Goal: Task Accomplishment & Management: Use online tool/utility

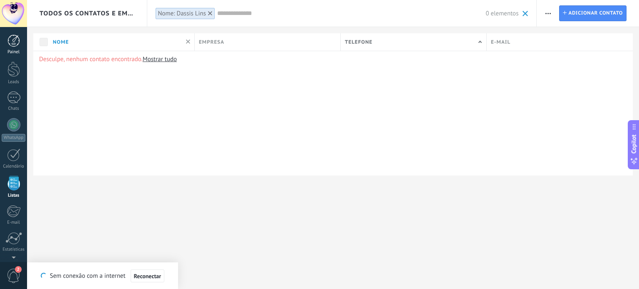
click at [12, 41] on div at bounding box center [13, 41] width 12 height 12
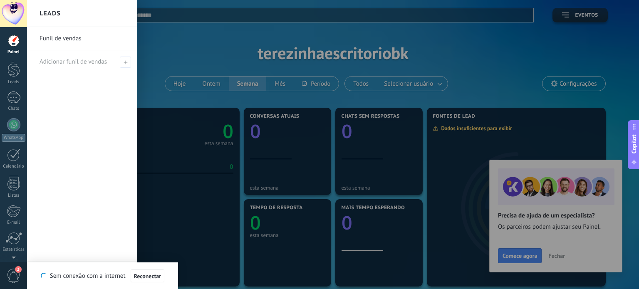
click at [554, 255] on div at bounding box center [346, 144] width 639 height 289
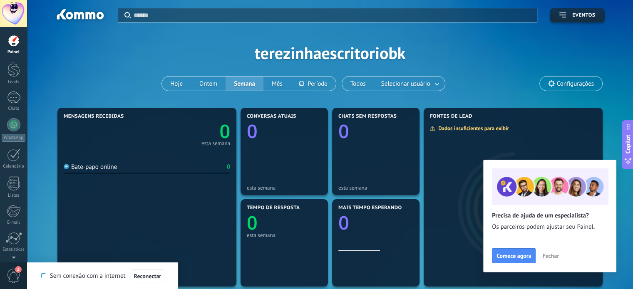
click at [552, 255] on span "Fechar" at bounding box center [550, 256] width 17 height 6
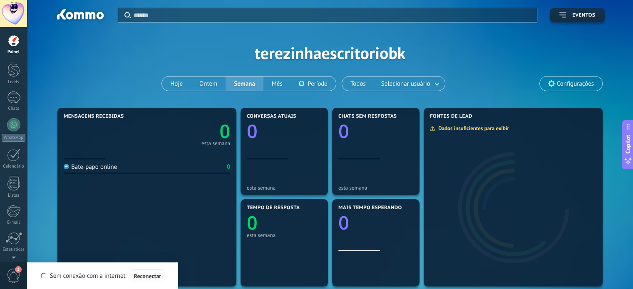
click at [146, 274] on span "Reconectar" at bounding box center [147, 276] width 27 height 6
click at [13, 269] on span "2" at bounding box center [14, 276] width 14 height 15
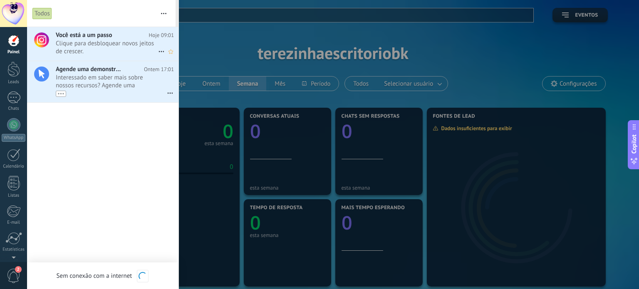
click at [103, 45] on span "Clique para desbloquear novos jeitos de crescer. •••" at bounding box center [107, 48] width 102 height 16
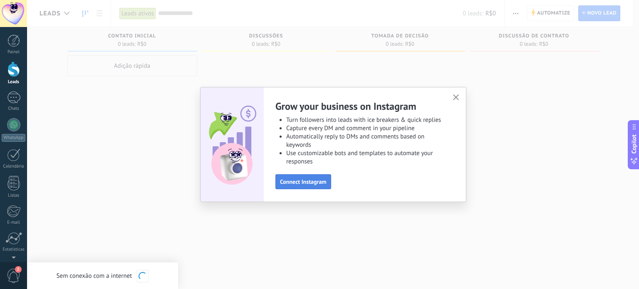
click at [296, 180] on span "Connect Instagram" at bounding box center [303, 182] width 47 height 6
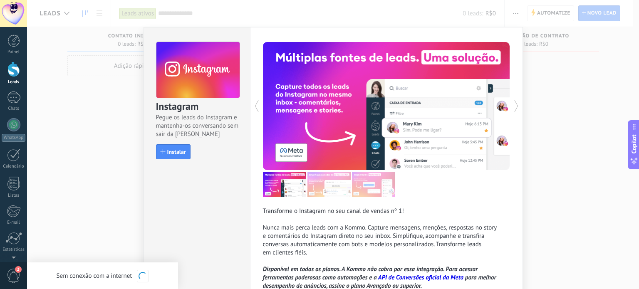
click at [96, 110] on div "Instagram Pegue os leads do Instagram e mantenha-os conversando sem sair da Kom…" at bounding box center [333, 144] width 612 height 289
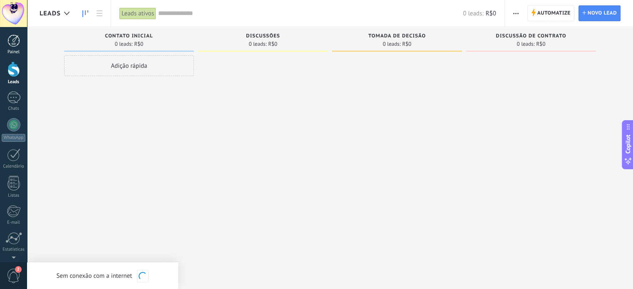
click at [13, 41] on div at bounding box center [13, 41] width 12 height 12
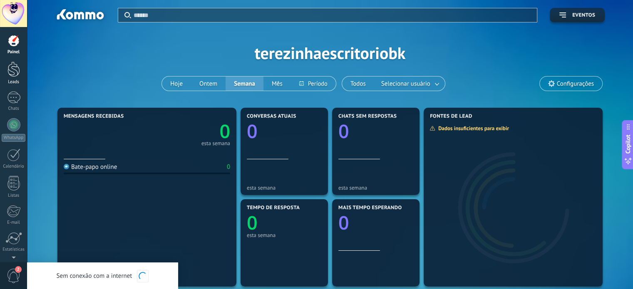
click at [15, 70] on div at bounding box center [13, 69] width 12 height 15
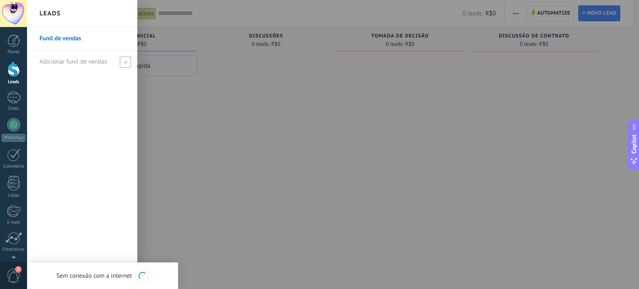
click at [128, 61] on span at bounding box center [125, 62] width 11 height 11
click at [53, 35] on link "Funil de vendas" at bounding box center [84, 38] width 89 height 23
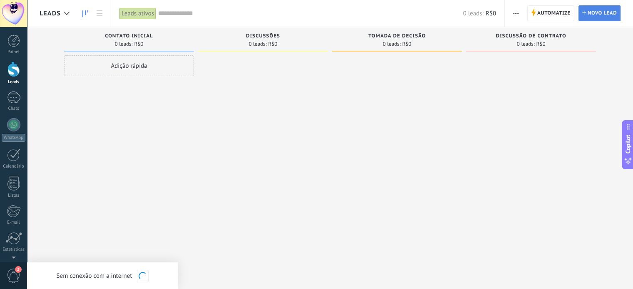
click at [601, 11] on span "Novo lead" at bounding box center [601, 13] width 29 height 15
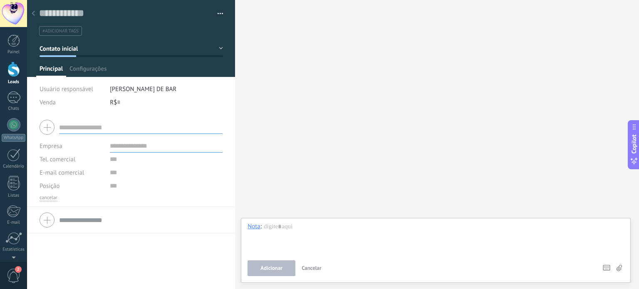
click at [66, 127] on input "text" at bounding box center [140, 127] width 163 height 13
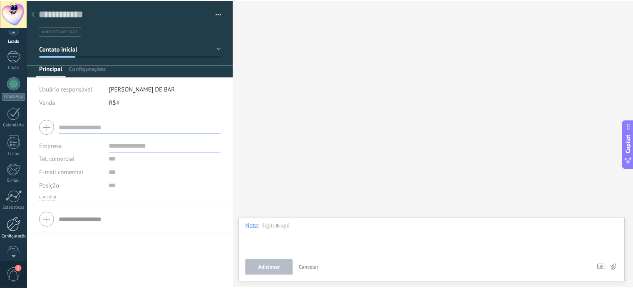
scroll to position [50, 0]
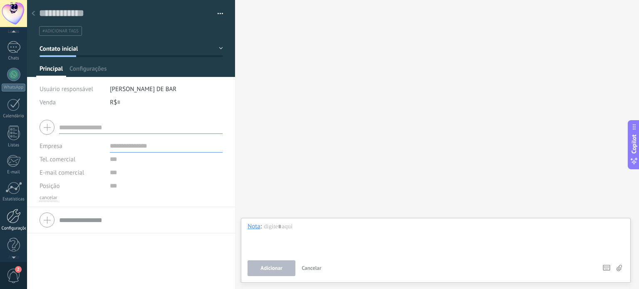
click at [13, 217] on div at bounding box center [14, 216] width 14 height 15
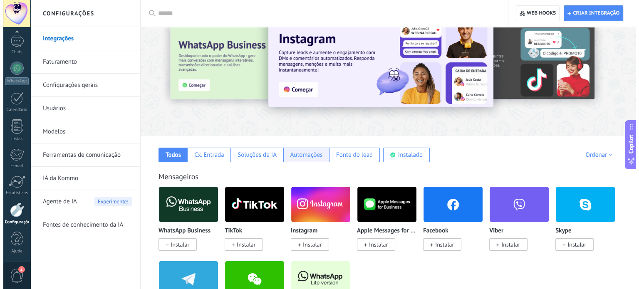
scroll to position [42, 0]
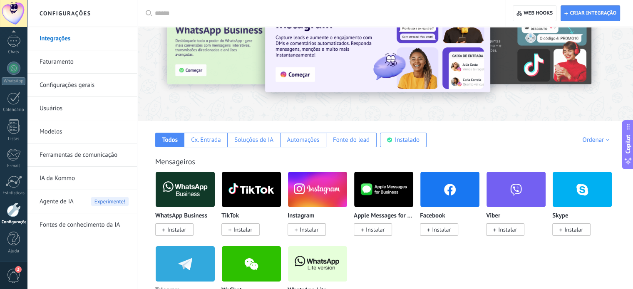
click at [186, 190] on img at bounding box center [185, 189] width 59 height 40
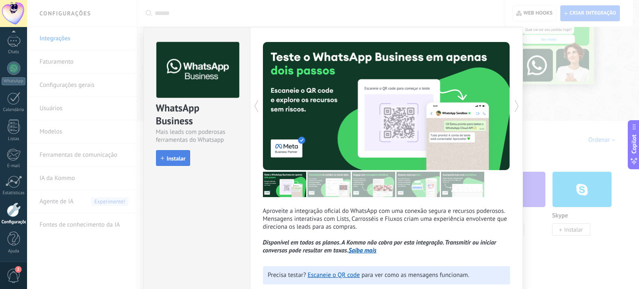
click at [172, 156] on span "Instalar" at bounding box center [176, 159] width 19 height 6
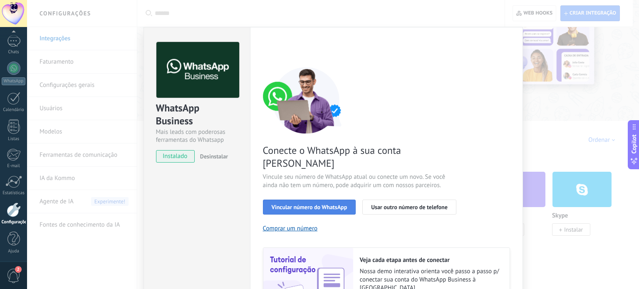
click at [307, 204] on span "Vincular número do WhatsApp" at bounding box center [310, 207] width 76 height 6
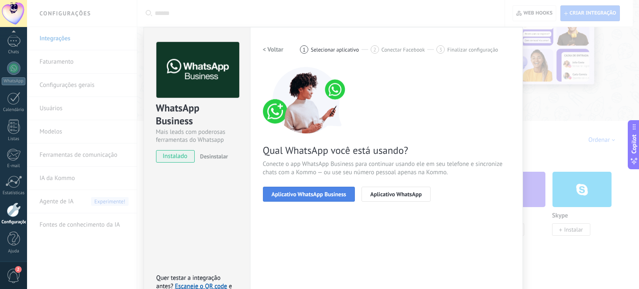
click at [304, 192] on span "Aplicativo WhatsApp Business" at bounding box center [309, 194] width 74 height 6
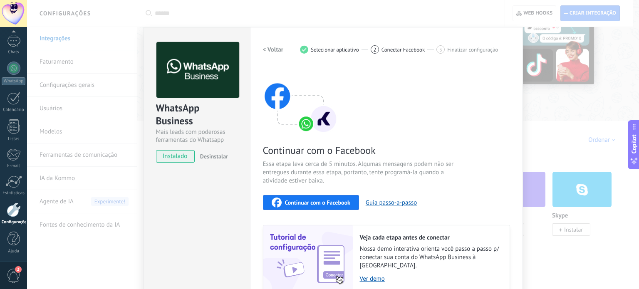
click at [304, 201] on span "Continuar com o Facebook" at bounding box center [317, 203] width 65 height 6
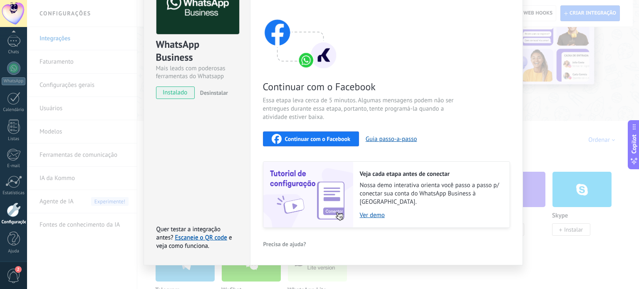
scroll to position [64, 0]
click at [310, 136] on span "Continuar com o Facebook" at bounding box center [317, 139] width 65 height 6
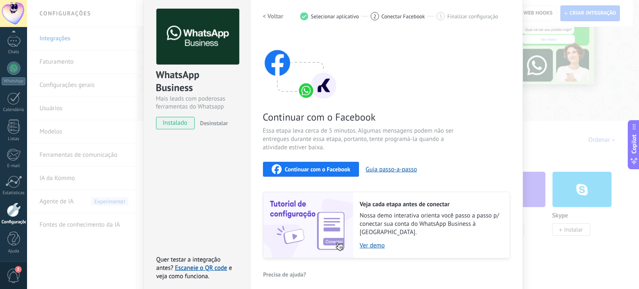
scroll to position [0, 0]
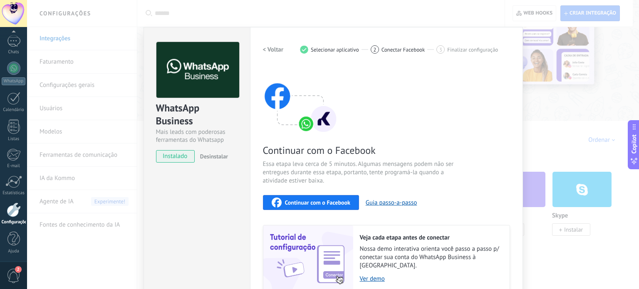
click at [173, 156] on span "instalado" at bounding box center [175, 156] width 38 height 12
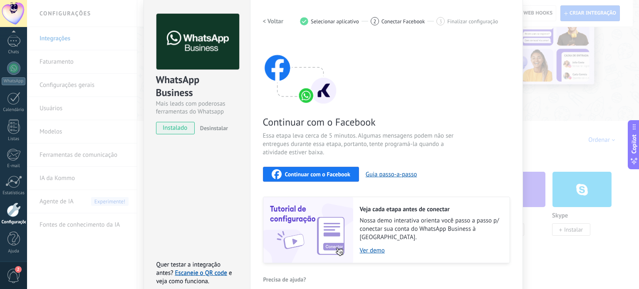
scroll to position [64, 0]
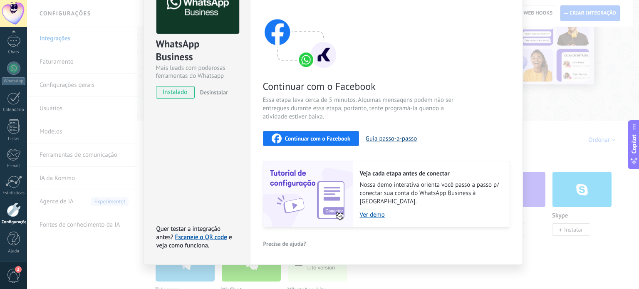
click at [384, 137] on button "Guia passo-a-passo" at bounding box center [391, 139] width 51 height 8
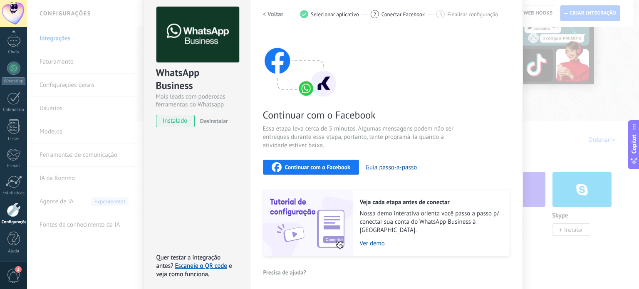
scroll to position [0, 0]
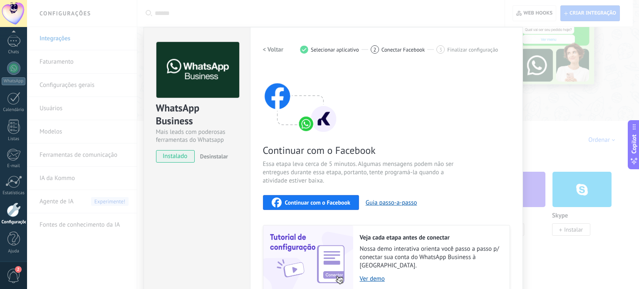
click at [174, 157] on span "instalado" at bounding box center [175, 156] width 38 height 12
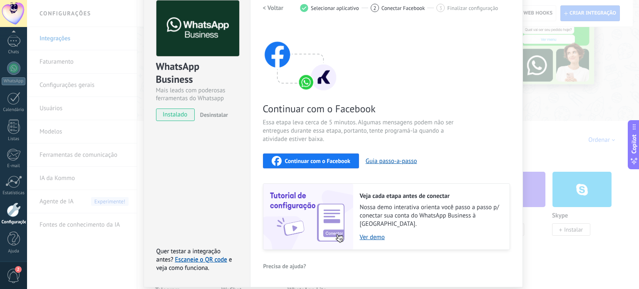
scroll to position [64, 0]
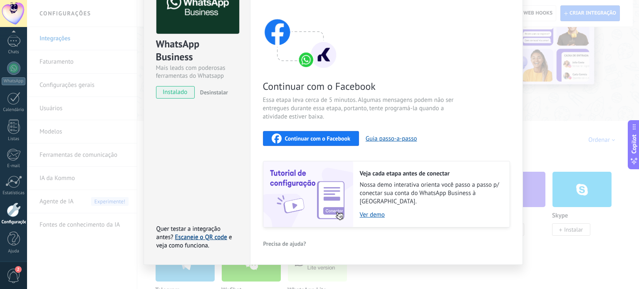
click at [193, 233] on link "Escaneie o QR code" at bounding box center [201, 237] width 52 height 8
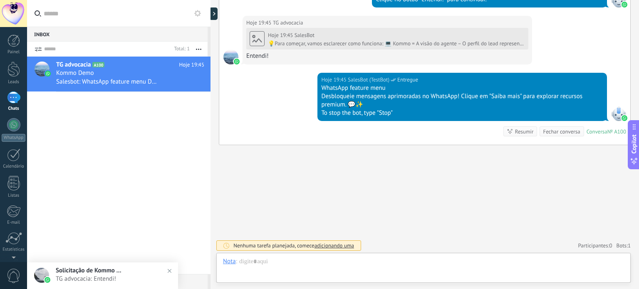
scroll to position [12, 0]
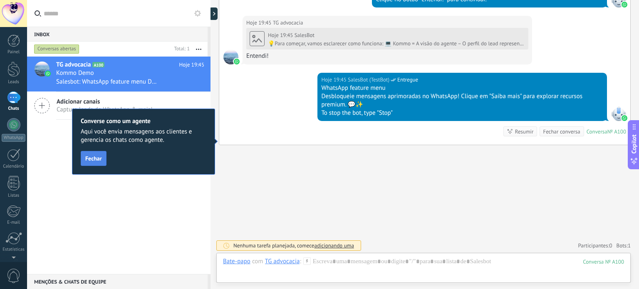
click at [95, 157] on span "Fechar" at bounding box center [93, 159] width 17 height 6
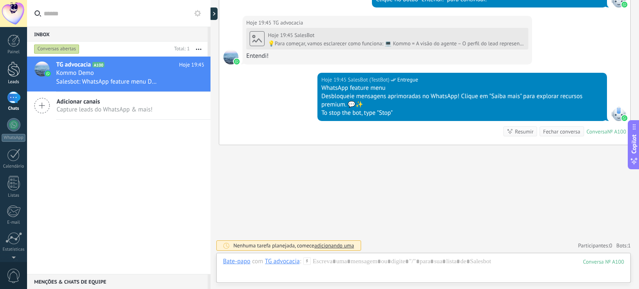
click at [10, 69] on div at bounding box center [13, 69] width 12 height 15
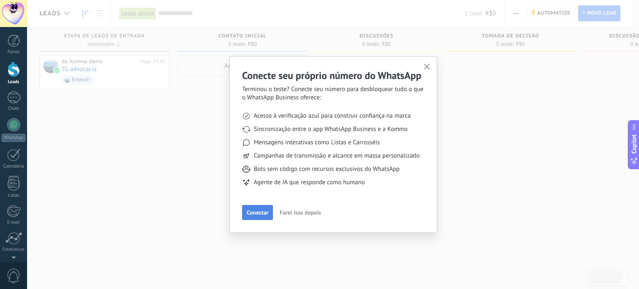
click at [258, 212] on span "Conectar" at bounding box center [258, 213] width 22 height 6
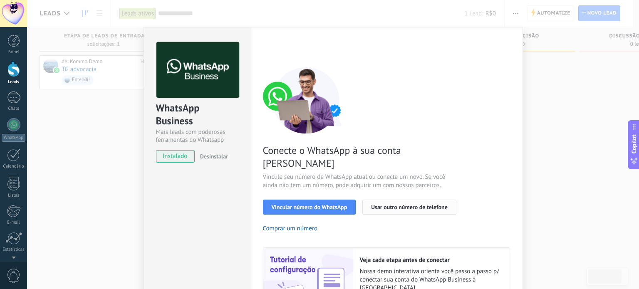
click at [399, 204] on span "Usar outro número de telefone" at bounding box center [409, 207] width 77 height 6
click at [298, 204] on span "Vincular número do WhatsApp" at bounding box center [310, 207] width 76 height 6
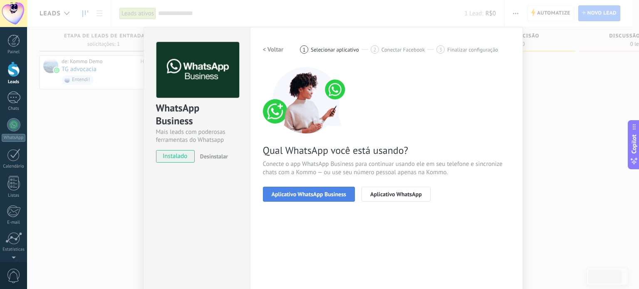
click at [301, 192] on span "Aplicativo WhatsApp Business" at bounding box center [309, 194] width 74 height 6
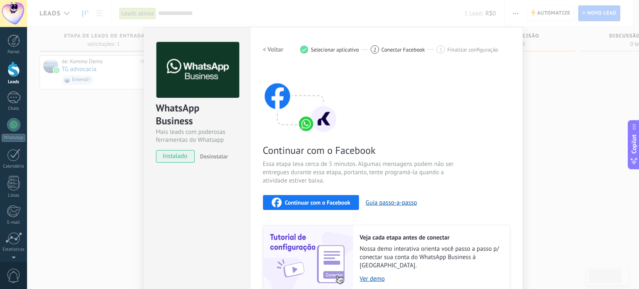
click at [303, 201] on span "Continuar com o Facebook" at bounding box center [317, 203] width 65 height 6
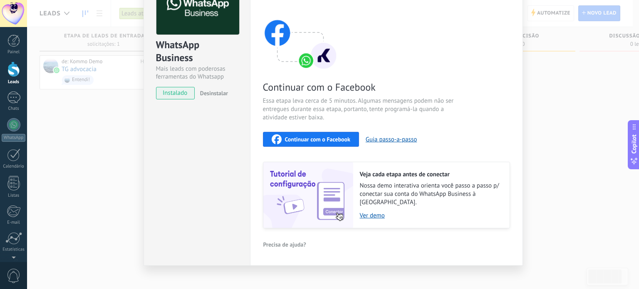
scroll to position [64, 0]
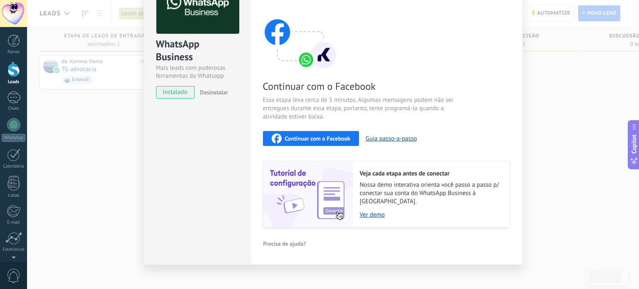
click at [547, 139] on div "WhatsApp Business Mais leads com poderosas ferramentas do Whatsapp instalado De…" at bounding box center [333, 144] width 612 height 289
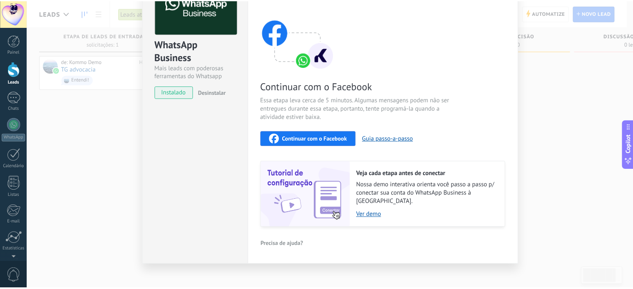
scroll to position [0, 0]
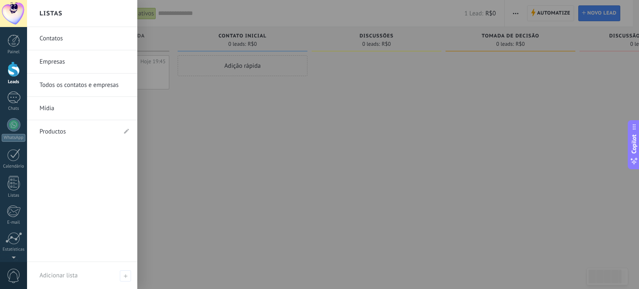
click at [54, 37] on link "Contatos" at bounding box center [84, 38] width 89 height 23
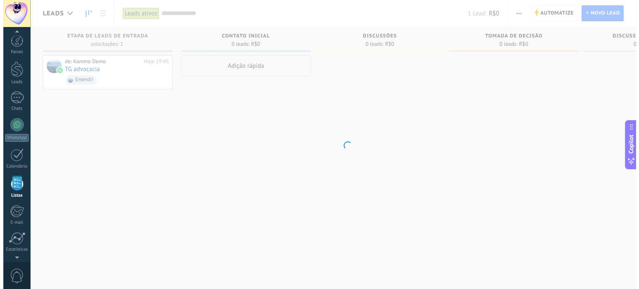
scroll to position [51, 0]
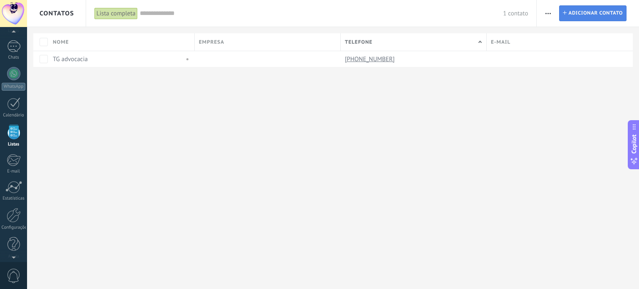
click at [566, 11] on icon at bounding box center [565, 13] width 4 height 4
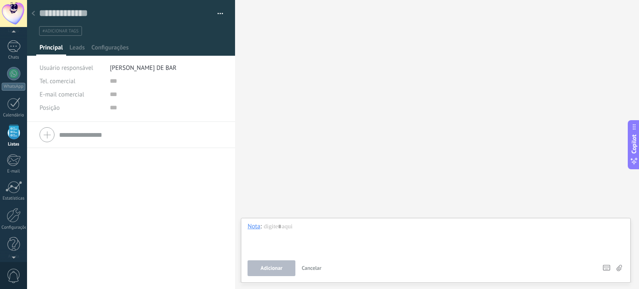
click at [17, 11] on div at bounding box center [13, 13] width 27 height 27
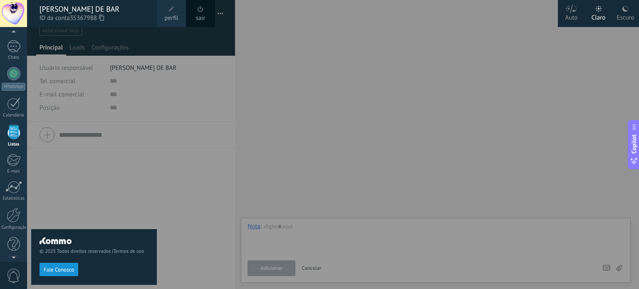
click at [302, 56] on div at bounding box center [346, 144] width 639 height 289
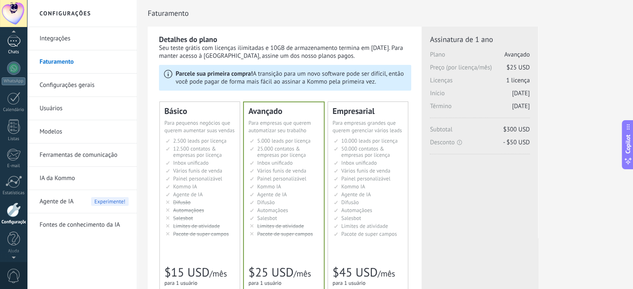
scroll to position [46, 0]
click at [13, 79] on div at bounding box center [13, 78] width 13 height 13
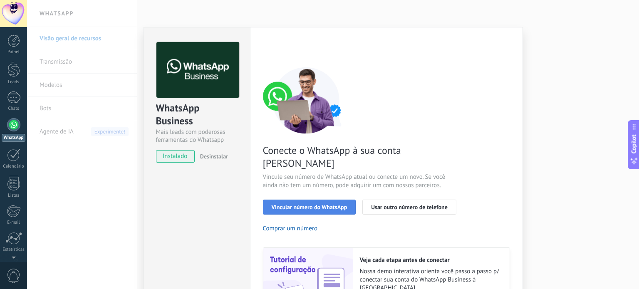
click at [309, 204] on span "Vincular número do WhatsApp" at bounding box center [310, 207] width 76 height 6
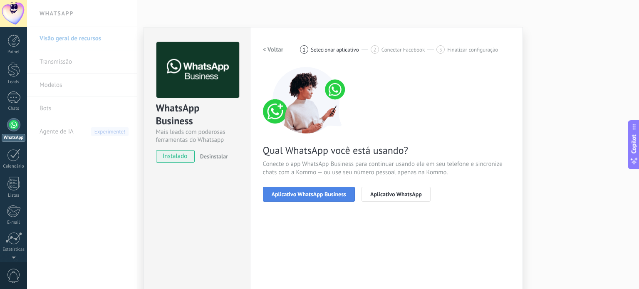
click at [302, 193] on span "Aplicativo WhatsApp Business" at bounding box center [309, 194] width 74 height 6
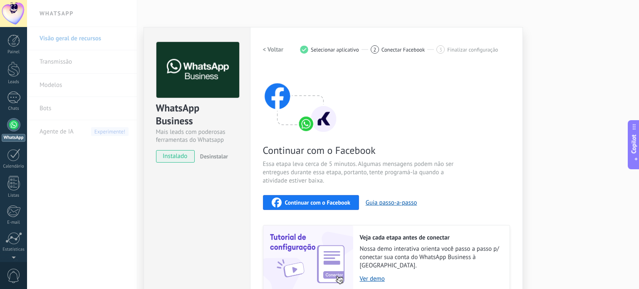
click at [309, 201] on span "Continuar com o Facebook" at bounding box center [317, 203] width 65 height 6
click at [310, 201] on span "Continuar com o Facebook" at bounding box center [317, 203] width 65 height 6
click at [309, 198] on div "Continuar com o Facebook" at bounding box center [311, 203] width 79 height 10
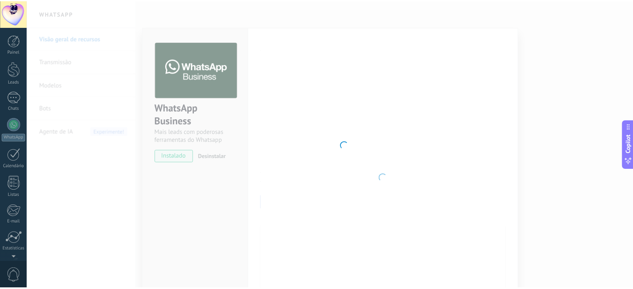
scroll to position [57, 0]
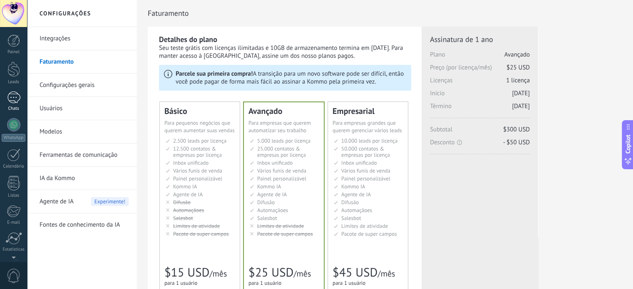
scroll to position [57, 0]
click at [13, 67] on div at bounding box center [13, 68] width 13 height 13
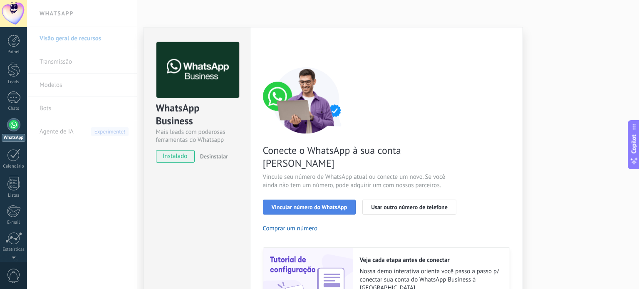
click at [305, 204] on span "Vincular número do WhatsApp" at bounding box center [310, 207] width 76 height 6
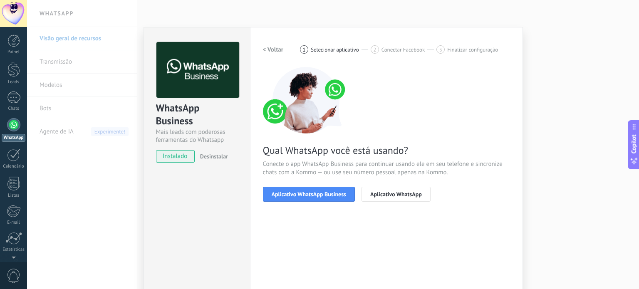
click at [305, 191] on span "Aplicativo WhatsApp Business" at bounding box center [309, 194] width 74 height 6
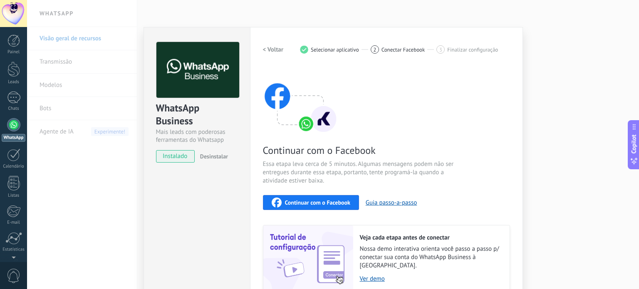
click at [308, 200] on span "Continuar com o Facebook" at bounding box center [317, 203] width 65 height 6
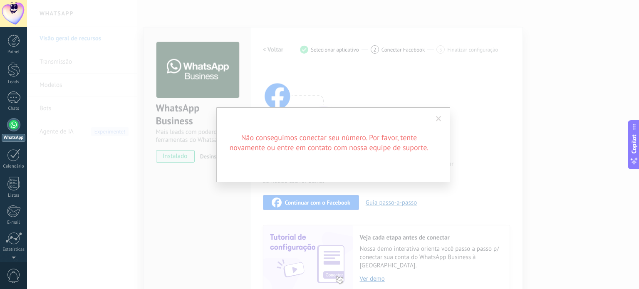
click at [439, 116] on span at bounding box center [438, 119] width 5 height 6
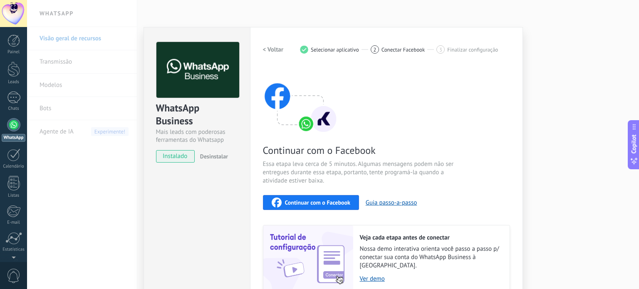
click at [306, 201] on span "Continuar com o Facebook" at bounding box center [317, 203] width 65 height 6
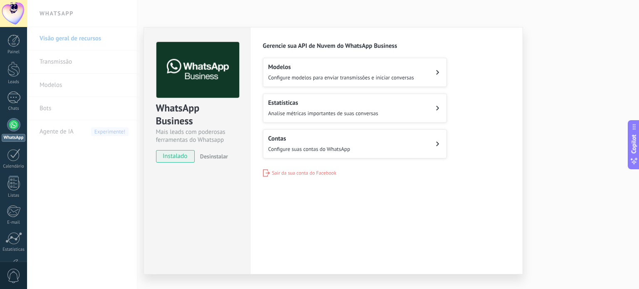
click at [294, 74] on span "Configure modelos para enviar transmissões e iniciar conversas" at bounding box center [341, 77] width 146 height 7
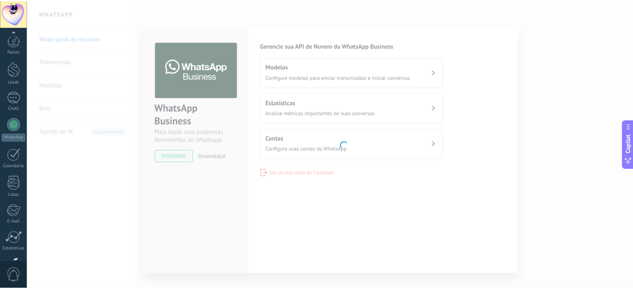
scroll to position [57, 0]
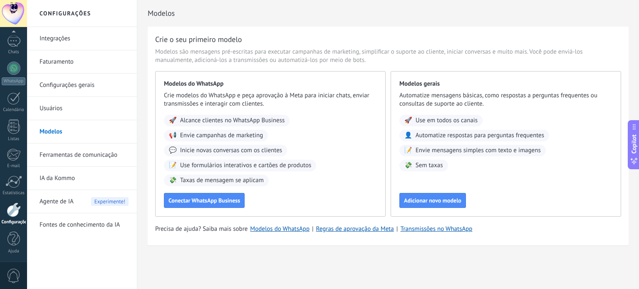
click at [57, 36] on link "Integrações" at bounding box center [84, 38] width 89 height 23
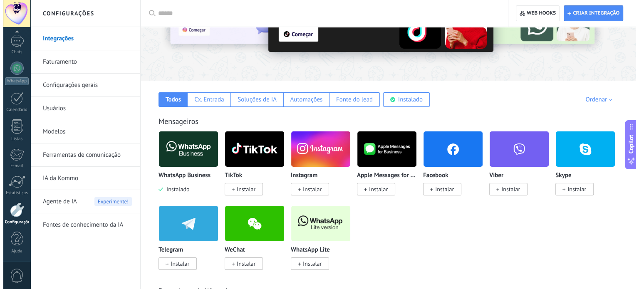
scroll to position [83, 0]
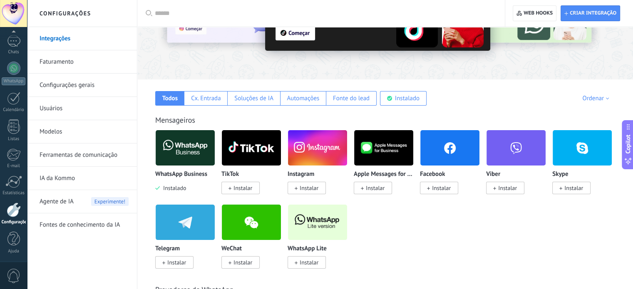
click at [182, 145] on img at bounding box center [185, 148] width 59 height 40
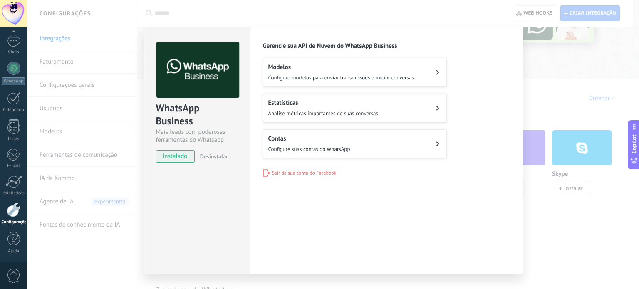
click at [289, 147] on span "Configure suas contas do WhatsApp" at bounding box center [309, 149] width 82 height 7
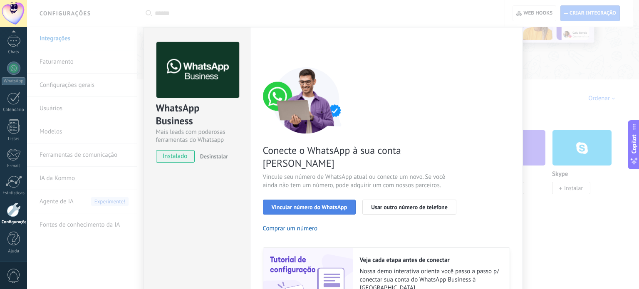
click at [298, 204] on span "Vincular número do WhatsApp" at bounding box center [310, 207] width 76 height 6
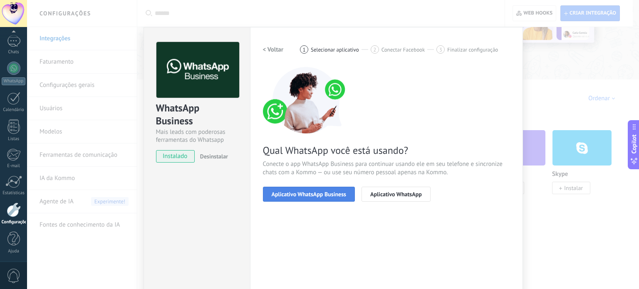
click at [300, 192] on span "Aplicativo WhatsApp Business" at bounding box center [309, 194] width 74 height 6
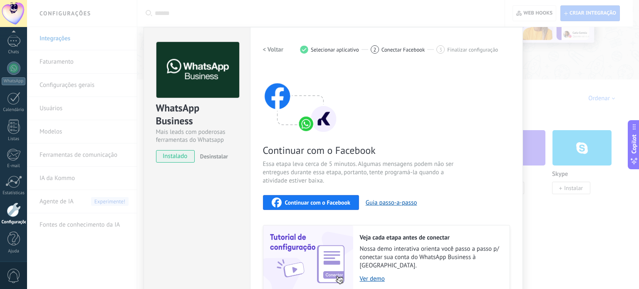
click at [306, 200] on span "Continuar com o Facebook" at bounding box center [317, 203] width 65 height 6
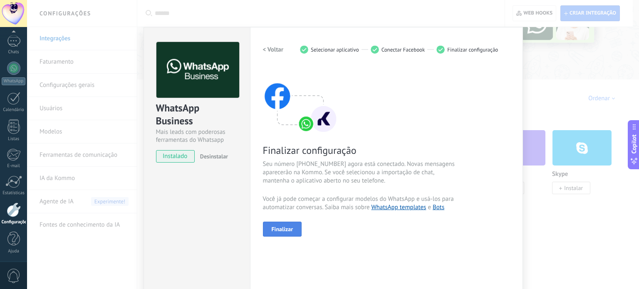
click at [278, 226] on span "Finalizar" at bounding box center [283, 229] width 22 height 6
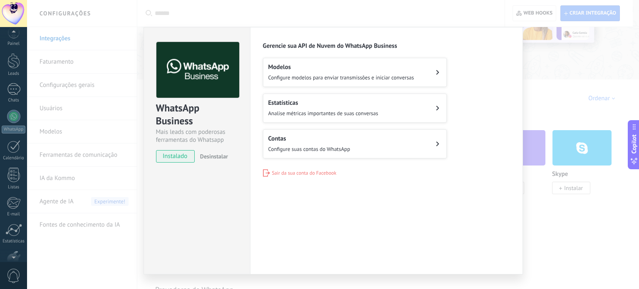
scroll to position [57, 0]
click at [15, 42] on div at bounding box center [13, 41] width 13 height 12
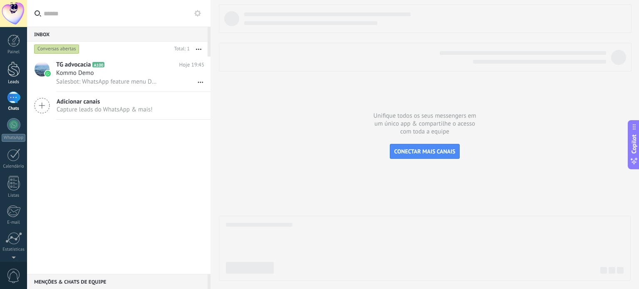
click at [12, 69] on div at bounding box center [13, 69] width 12 height 15
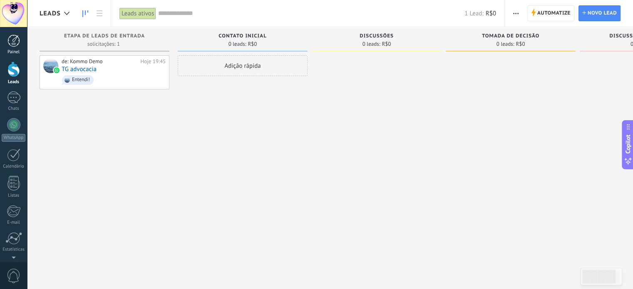
click at [14, 42] on div at bounding box center [13, 41] width 12 height 12
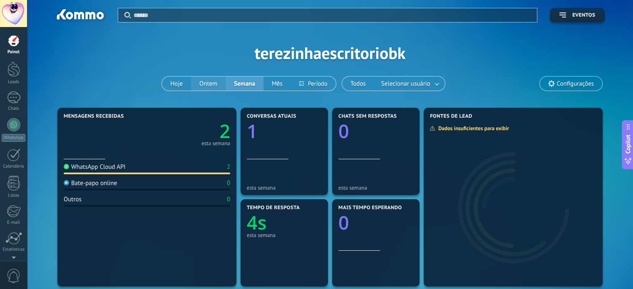
click at [209, 80] on button "Ontem" at bounding box center [208, 84] width 35 height 14
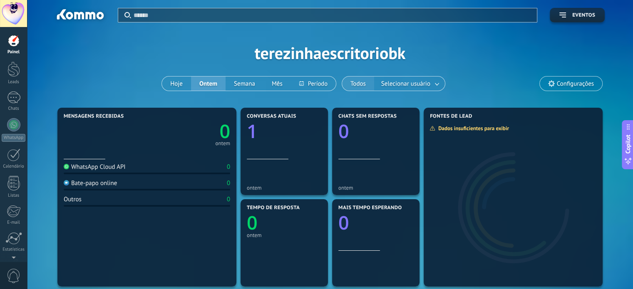
click at [358, 81] on button "Todos" at bounding box center [358, 84] width 32 height 14
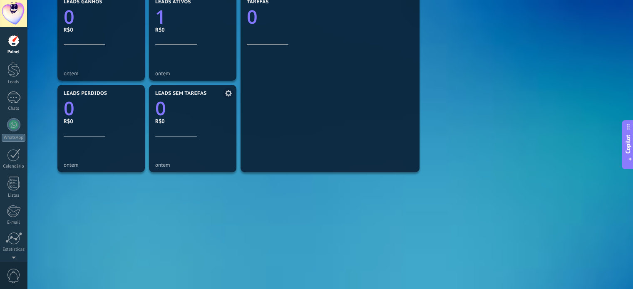
scroll to position [300, 0]
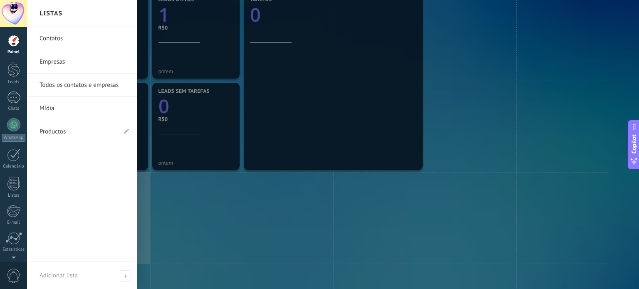
click at [52, 37] on link "Contatos" at bounding box center [84, 38] width 89 height 23
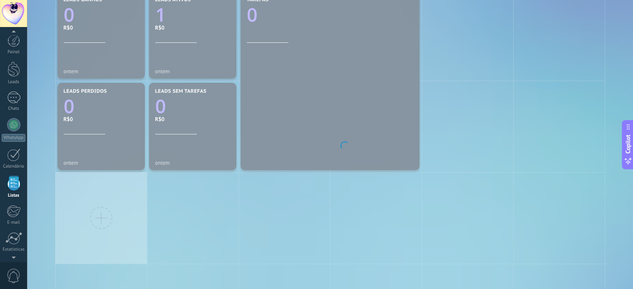
scroll to position [51, 0]
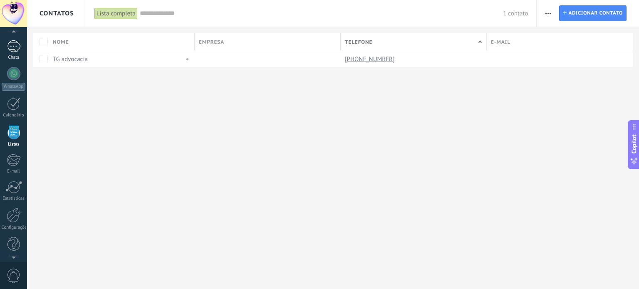
click at [12, 46] on div at bounding box center [13, 46] width 13 height 12
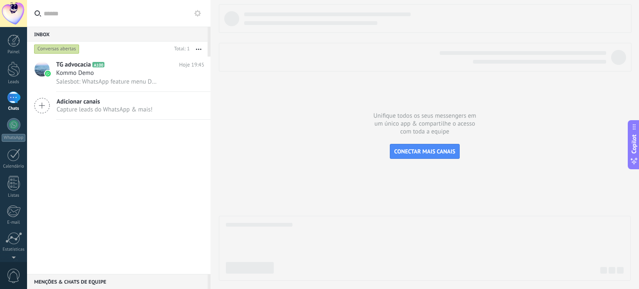
click at [143, 196] on div "TG advocacia A100 Hoje 19:45 Kommo Demo Salesbot: WhatsApp feature menu Desbloq…" at bounding box center [118, 166] width 183 height 218
click at [11, 69] on div at bounding box center [13, 69] width 12 height 15
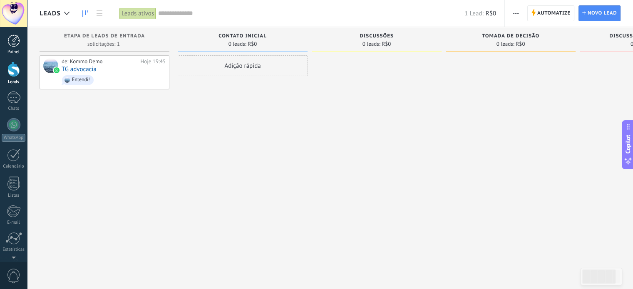
click at [10, 39] on div at bounding box center [13, 41] width 12 height 12
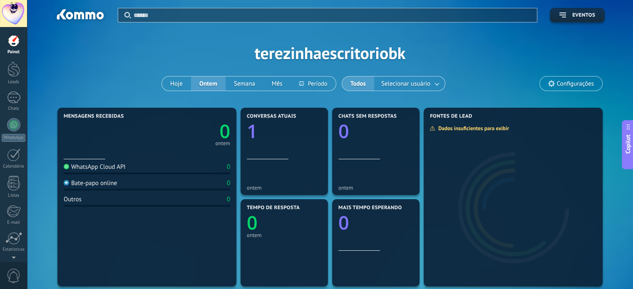
click at [576, 81] on span "Configurações" at bounding box center [575, 83] width 37 height 7
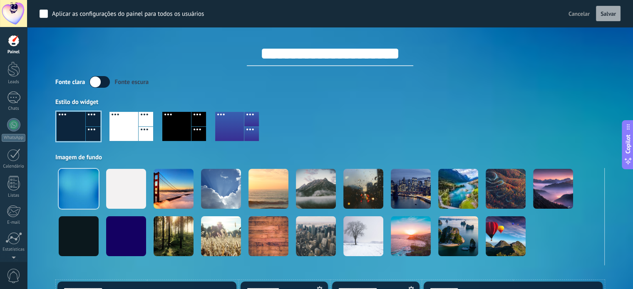
click at [12, 9] on div at bounding box center [13, 13] width 27 height 27
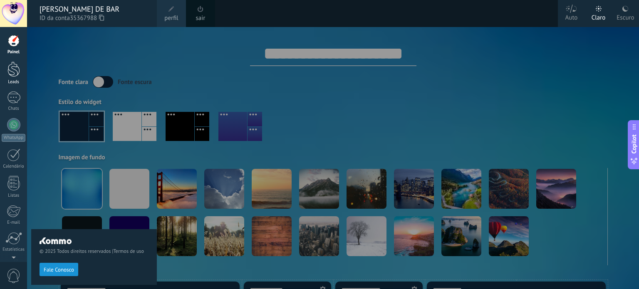
click at [11, 71] on div at bounding box center [13, 69] width 12 height 15
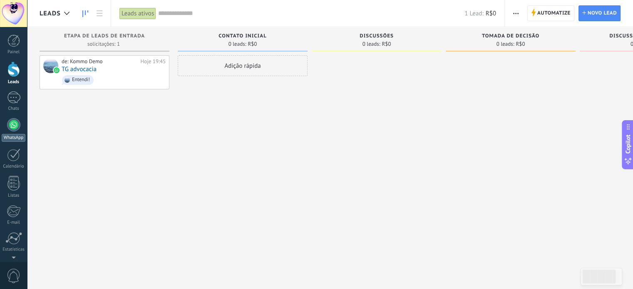
click at [11, 123] on div at bounding box center [13, 124] width 13 height 13
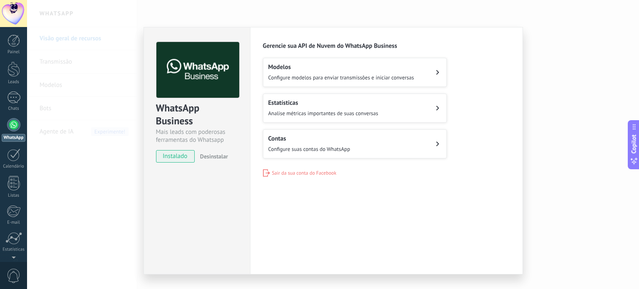
click at [285, 73] on div "Modelos Configure modelos para enviar transmissões e iniciar conversas" at bounding box center [341, 72] width 146 height 18
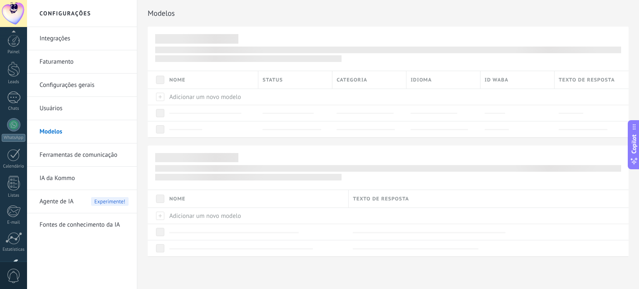
scroll to position [57, 0]
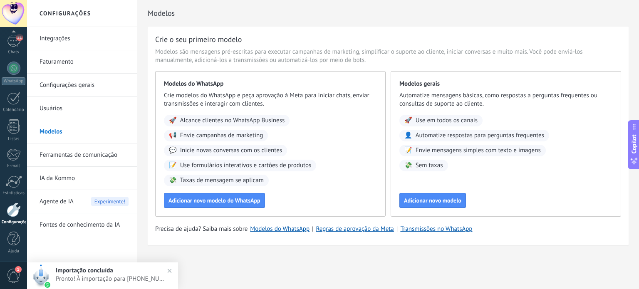
click at [95, 270] on span "Importação concluída" at bounding box center [84, 271] width 57 height 8
click at [15, 267] on span "1" at bounding box center [18, 269] width 7 height 7
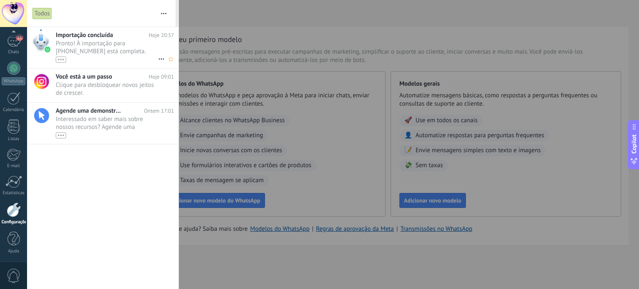
click at [81, 45] on span "Pronto! À importação para [PHONE_NUMBER] está completa. Seus dados agora estão …" at bounding box center [107, 51] width 102 height 23
click at [59, 58] on div "•••" at bounding box center [61, 60] width 10 height 6
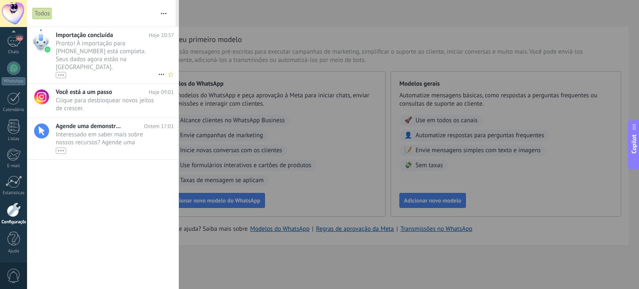
click at [105, 42] on span "Pronto! À importação para [PHONE_NUMBER] está completa. Seus dados agora estão …" at bounding box center [107, 59] width 102 height 39
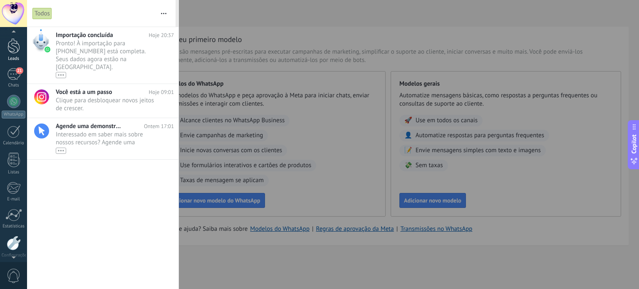
scroll to position [20, 0]
click at [13, 74] on div "21" at bounding box center [13, 77] width 13 height 12
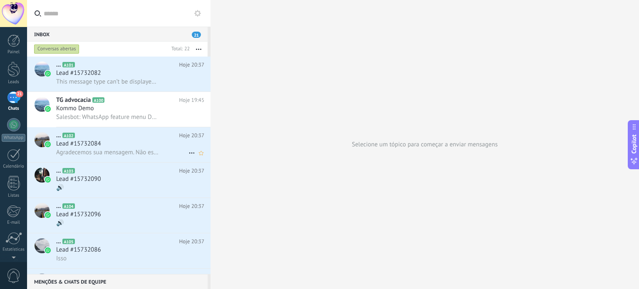
click at [102, 151] on span "Agradecemos sua mensagem. Não estamos disponíveis no momento, mas responderemos…" at bounding box center [107, 153] width 102 height 8
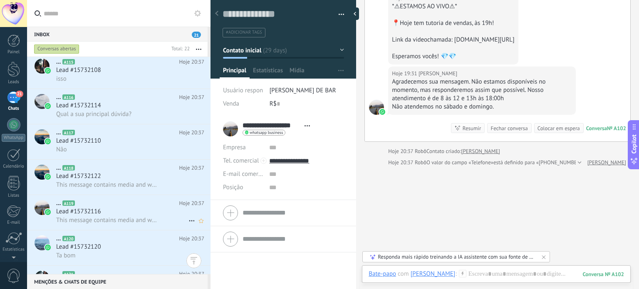
scroll to position [570, 0]
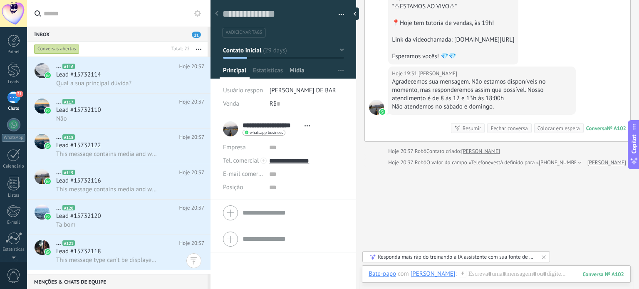
click at [297, 67] on span "Mídia" at bounding box center [297, 73] width 15 height 12
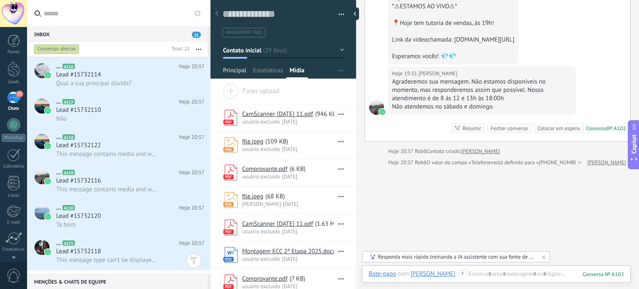
click at [233, 67] on span "Principal" at bounding box center [234, 73] width 23 height 12
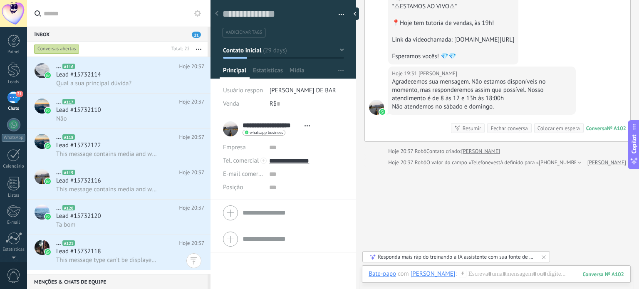
click at [15, 94] on div "21" at bounding box center [13, 98] width 13 height 12
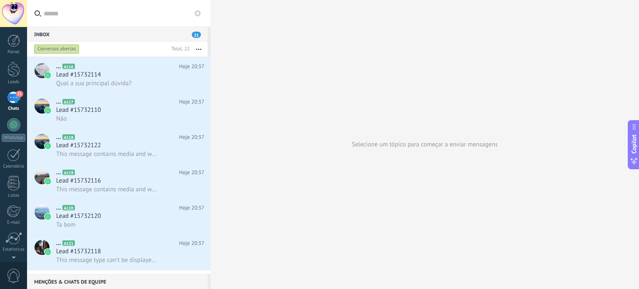
click at [103, 32] on div "Inbox 21" at bounding box center [117, 34] width 181 height 15
click at [15, 94] on div "21" at bounding box center [13, 98] width 13 height 12
click at [81, 82] on span "Qual a sua principal dúvida?" at bounding box center [93, 83] width 75 height 8
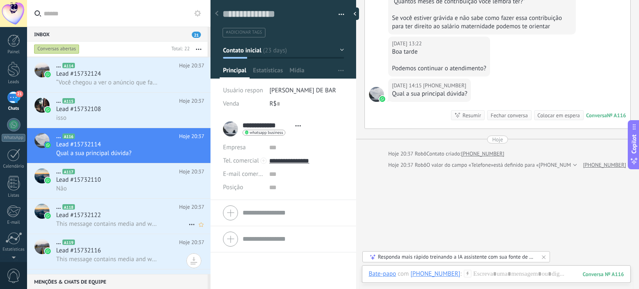
scroll to position [499, 0]
click at [124, 225] on span "This message contains media and was received over 14 days before you connected …" at bounding box center [107, 224] width 102 height 8
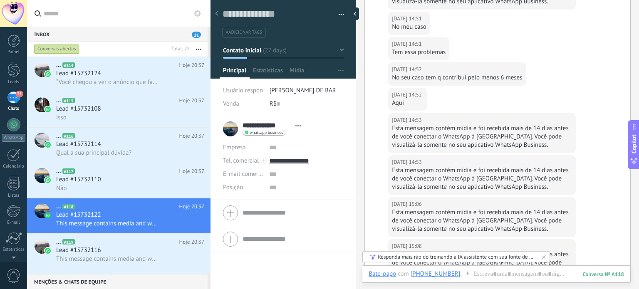
scroll to position [304, 0]
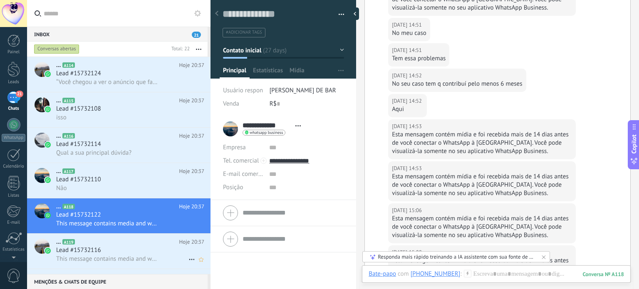
click at [82, 255] on span "Lead #15732116" at bounding box center [78, 250] width 45 height 8
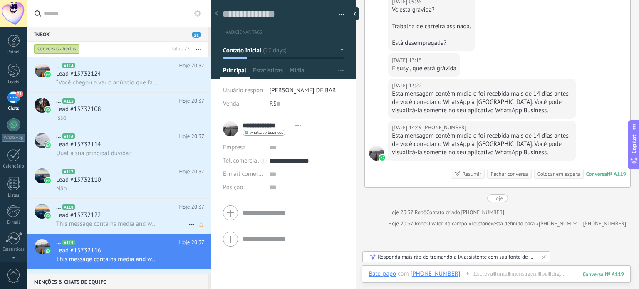
scroll to position [570, 0]
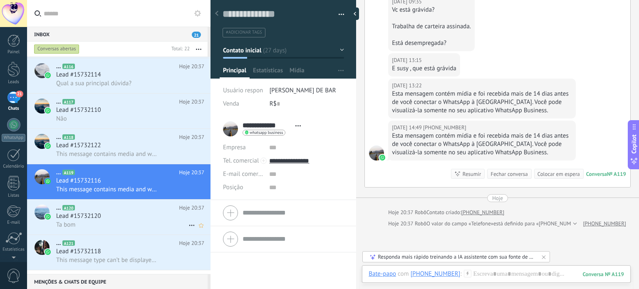
click at [98, 220] on span "Lead #15732120" at bounding box center [78, 216] width 45 height 8
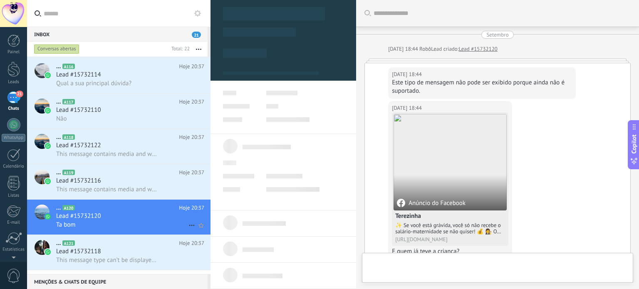
type textarea "**********"
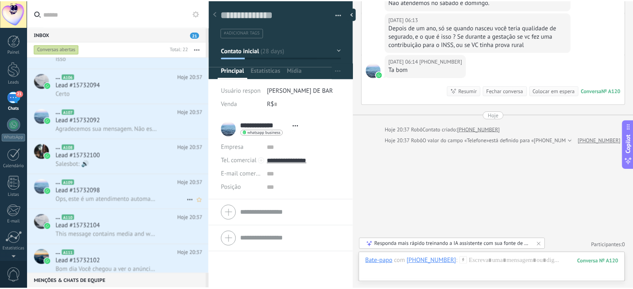
scroll to position [195, 0]
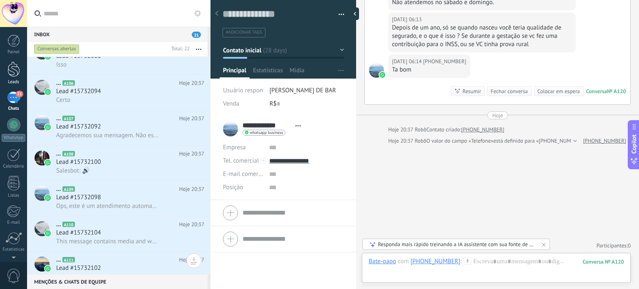
click at [13, 69] on div at bounding box center [13, 69] width 12 height 15
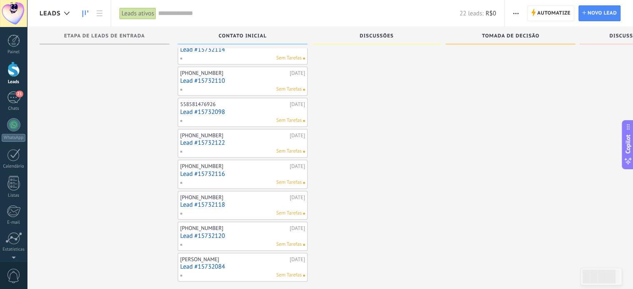
scroll to position [456, 0]
